Goal: Task Accomplishment & Management: Manage account settings

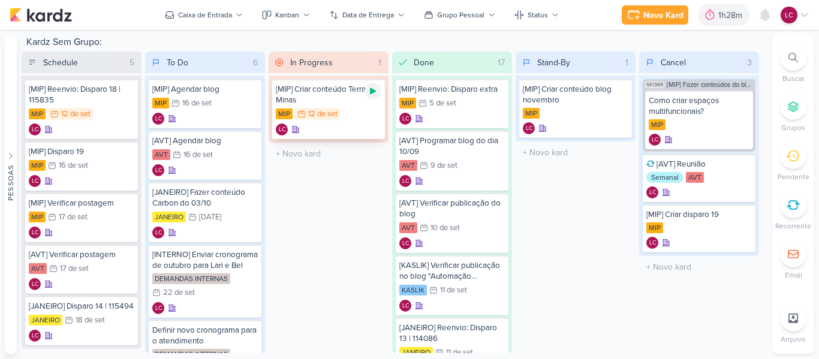
click at [378, 89] on div at bounding box center [372, 91] width 17 height 17
click at [373, 91] on icon at bounding box center [373, 91] width 6 height 6
click at [806, 17] on icon at bounding box center [805, 15] width 10 height 10
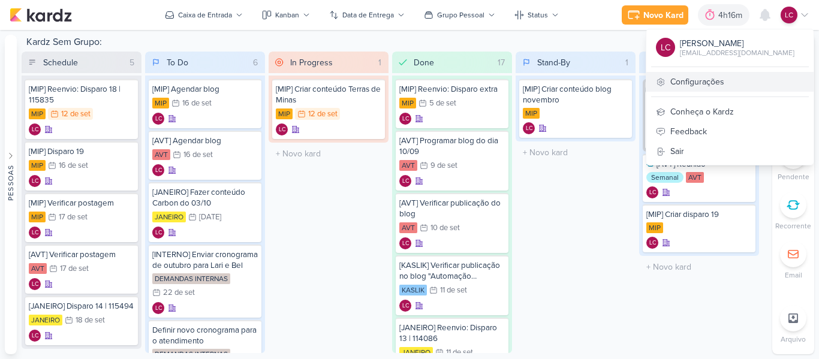
click at [720, 74] on link "Configurações" at bounding box center [729, 82] width 167 height 20
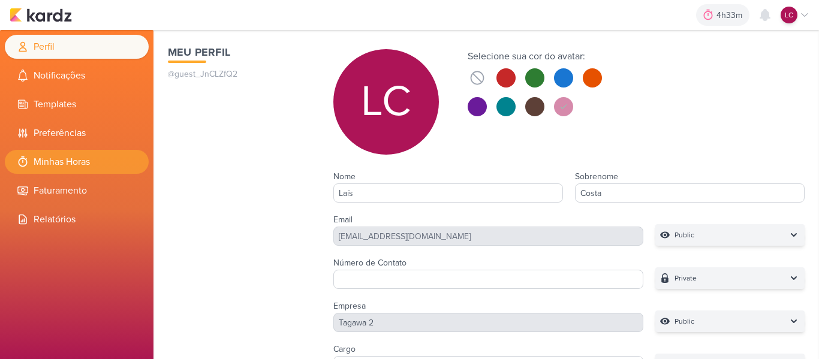
click at [92, 157] on li "Minhas Horas" at bounding box center [77, 162] width 144 height 24
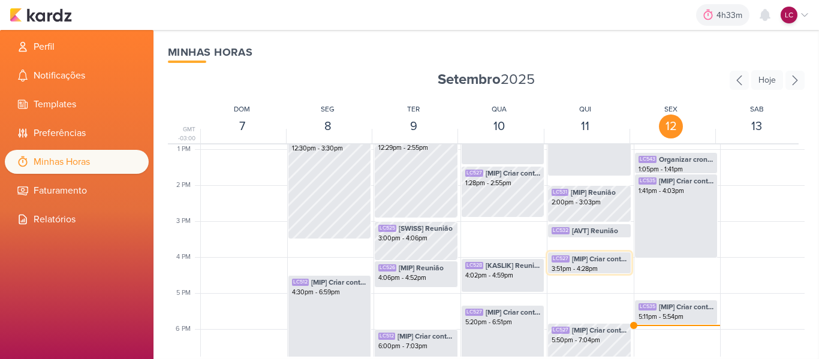
scroll to position [523, 0]
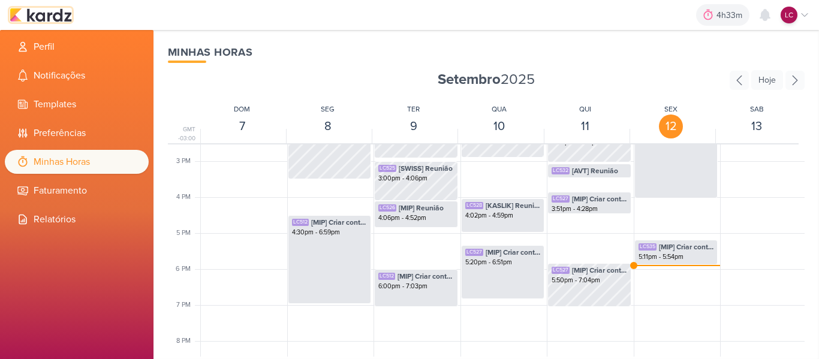
click at [62, 19] on img at bounding box center [41, 15] width 62 height 14
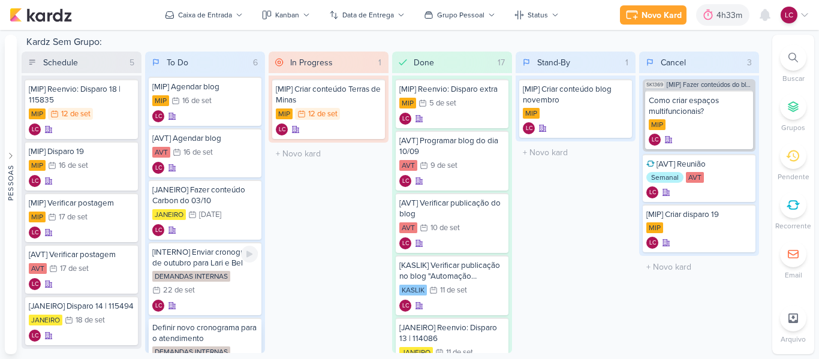
scroll to position [120, 0]
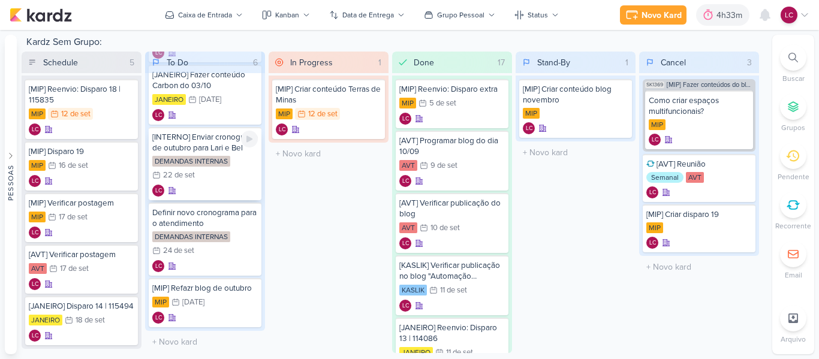
click at [232, 186] on div "LC" at bounding box center [204, 191] width 105 height 12
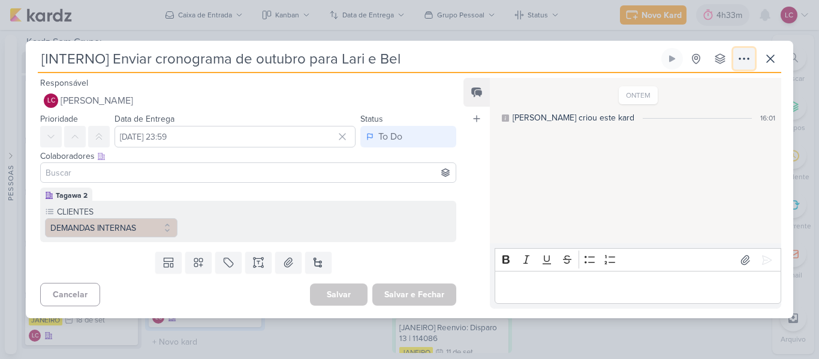
click at [744, 64] on icon at bounding box center [744, 59] width 14 height 14
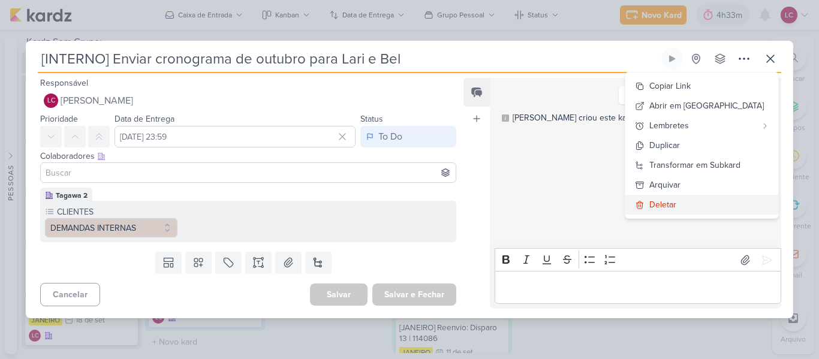
click at [643, 204] on icon at bounding box center [640, 204] width 7 height 7
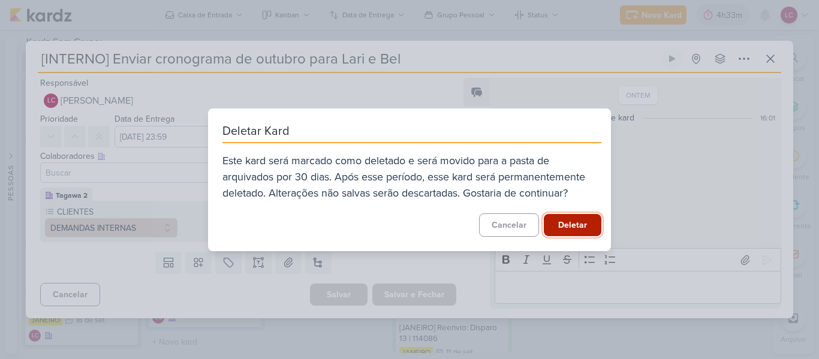
click at [577, 223] on button "Deletar" at bounding box center [573, 225] width 58 height 22
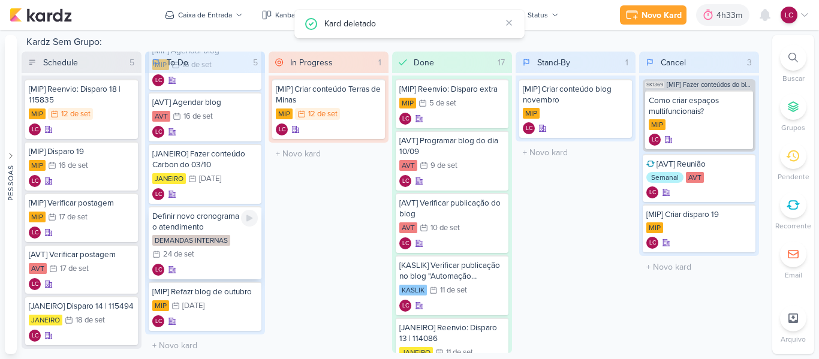
scroll to position [0, 0]
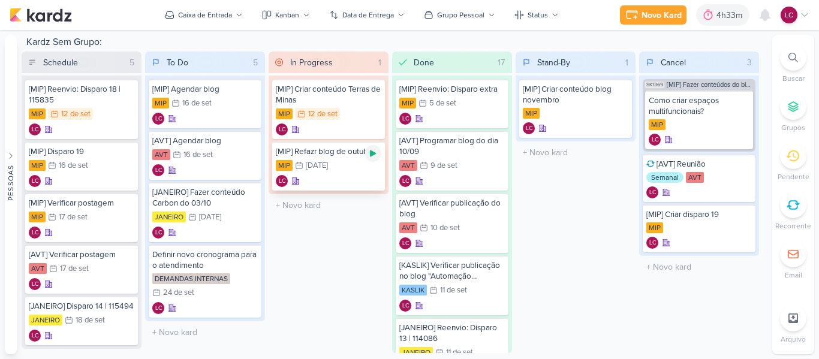
click at [369, 157] on icon at bounding box center [373, 154] width 10 height 10
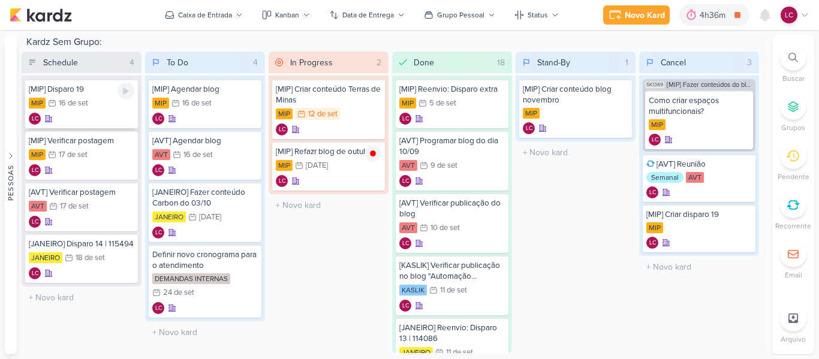
click at [91, 97] on div "MIP 16/9 16 de set" at bounding box center [81, 103] width 105 height 13
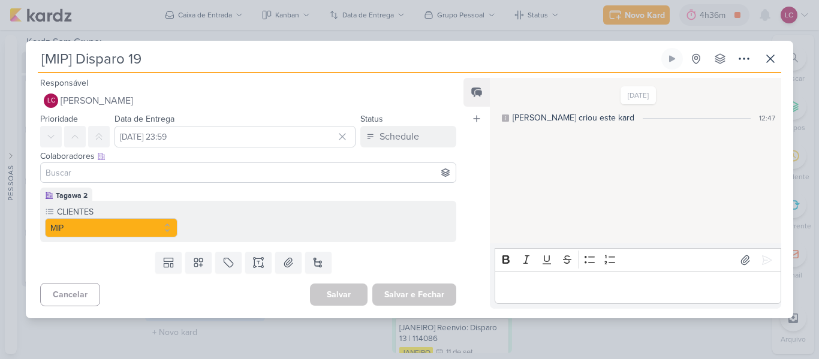
click at [243, 55] on input "[MIP] Disparo 19" at bounding box center [348, 59] width 621 height 22
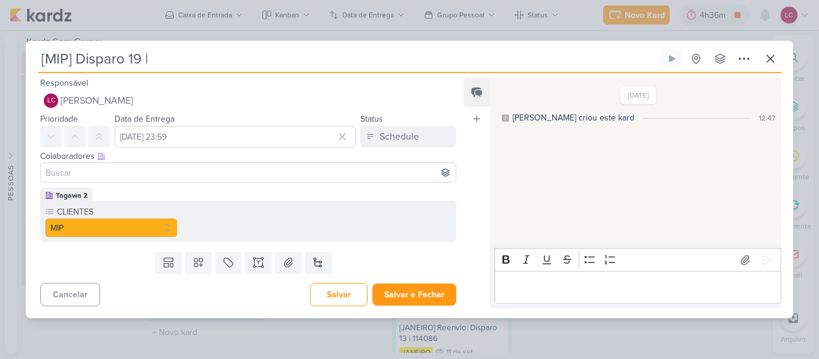
paste input "116357"
type input "[MIP] Disparo 19 | 116357"
click at [413, 297] on button "Salvar e Fechar" at bounding box center [414, 295] width 84 height 22
